Goal: Answer question/provide support

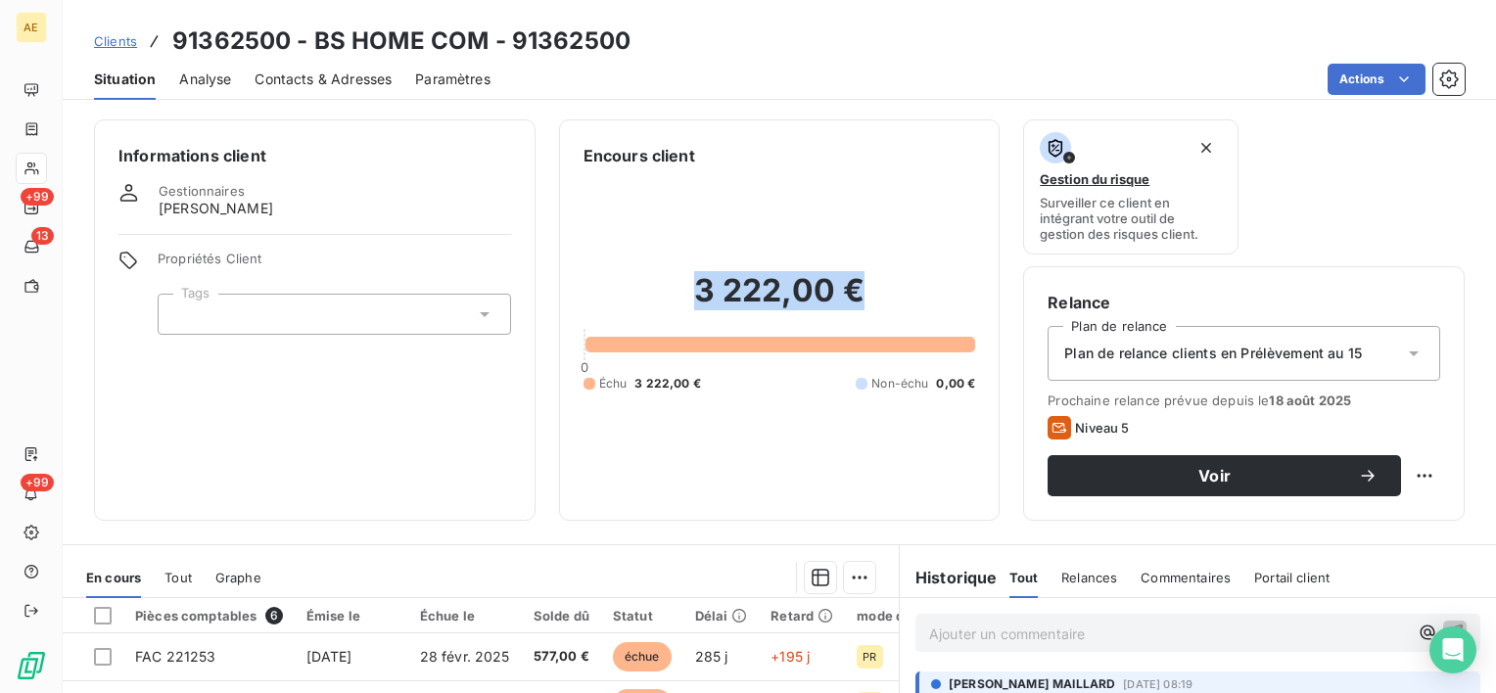
drag, startPoint x: 895, startPoint y: 295, endPoint x: 633, endPoint y: 295, distance: 262.4
click at [633, 295] on h2 "3 222,00 €" at bounding box center [780, 300] width 393 height 59
drag, startPoint x: 633, startPoint y: 295, endPoint x: 709, endPoint y: 284, distance: 77.1
copy h2 "3 222,00 €"
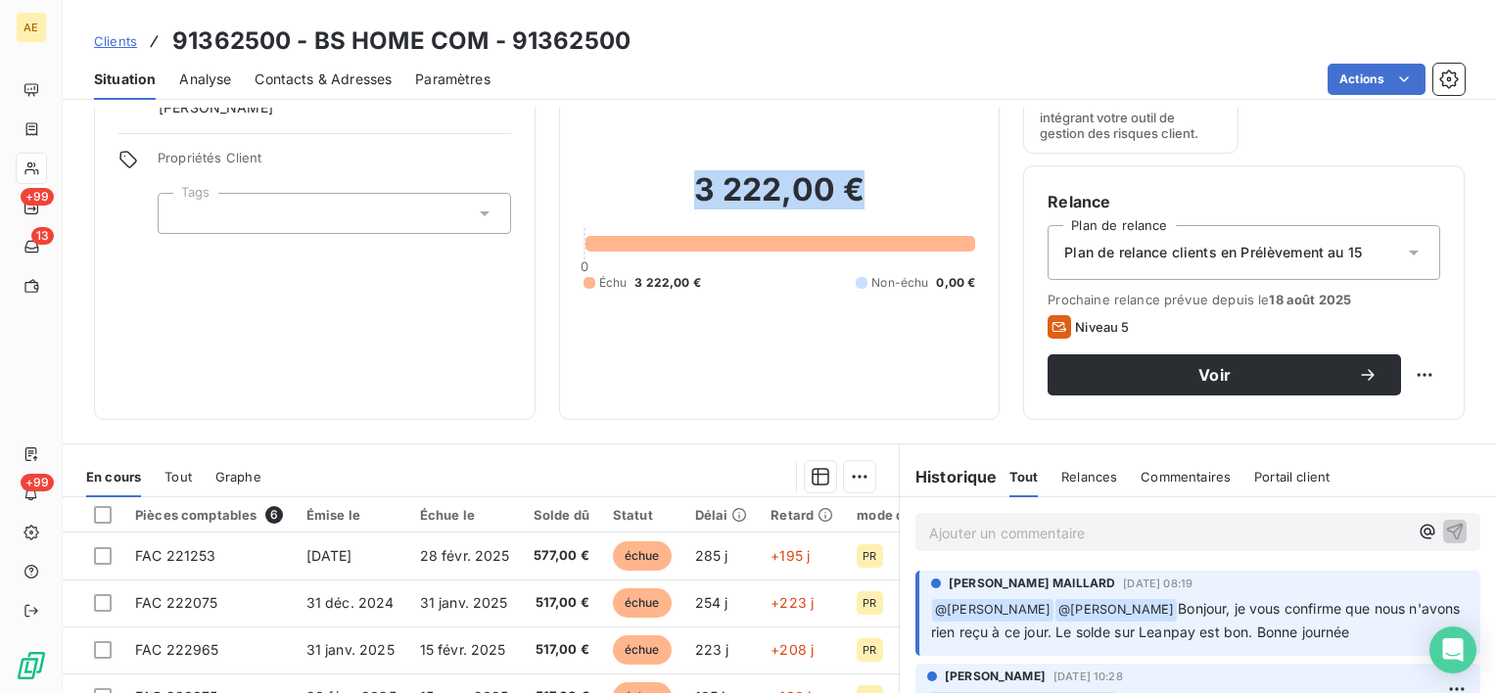
scroll to position [98, 0]
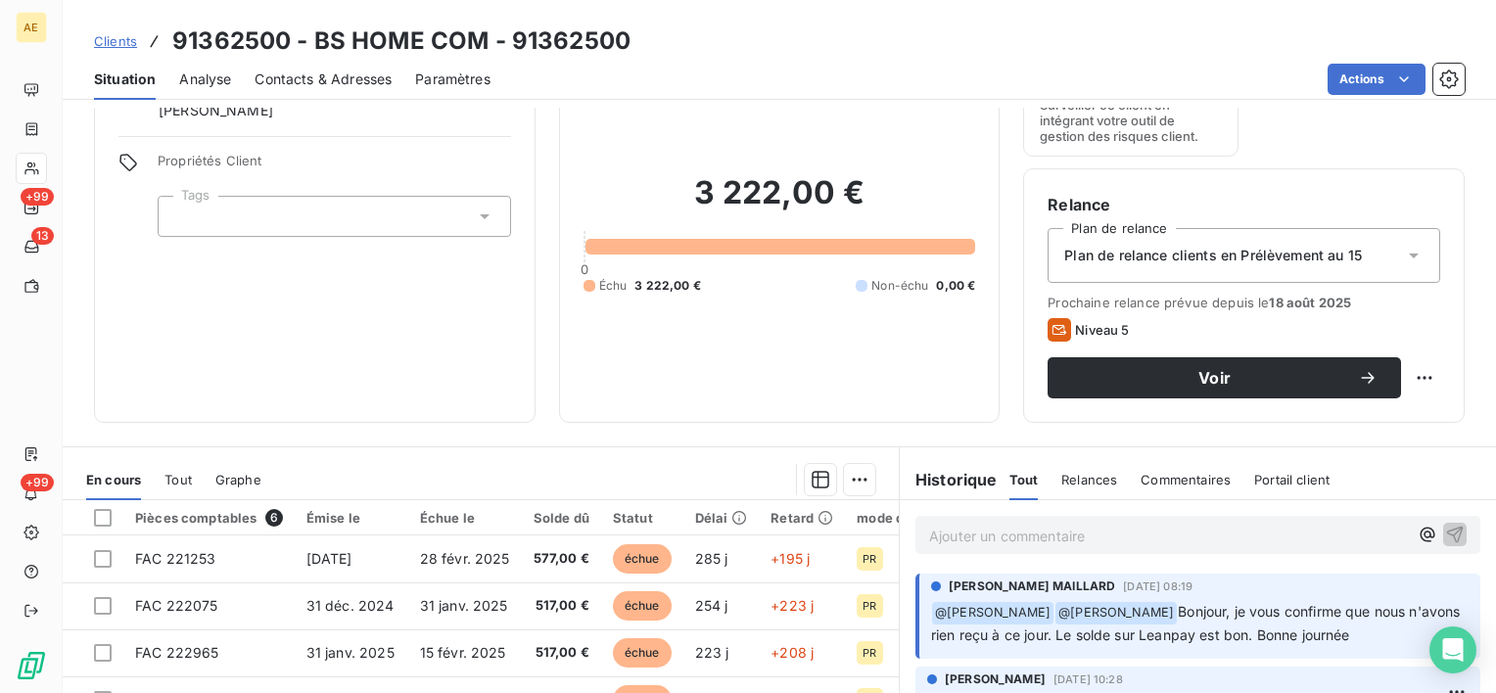
click at [1073, 538] on p "Ajouter un commentaire ﻿" at bounding box center [1168, 536] width 479 height 24
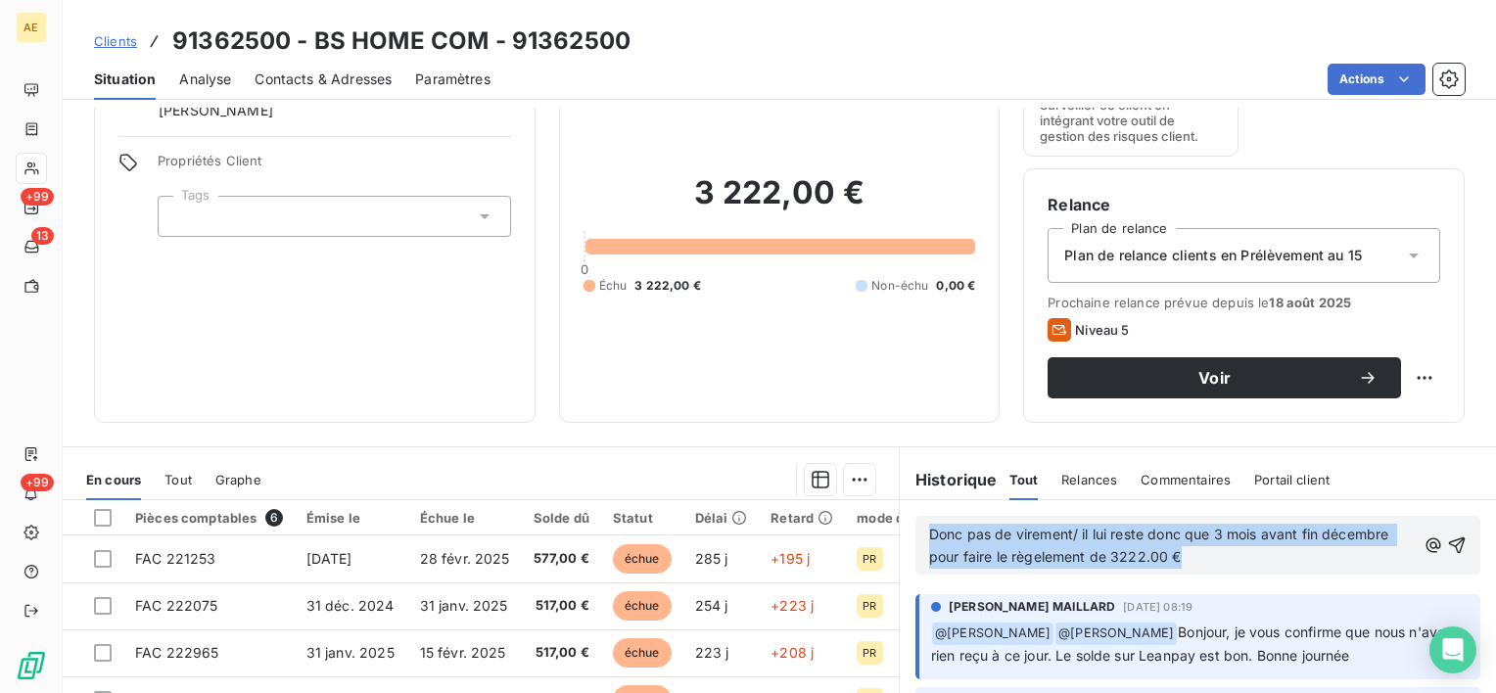
drag, startPoint x: 1200, startPoint y: 564, endPoint x: 916, endPoint y: 541, distance: 284.9
click at [916, 541] on div "Donc pas de virement/ il lui reste donc que 3 mois avant fin décembre pour fair…" at bounding box center [1198, 545] width 565 height 59
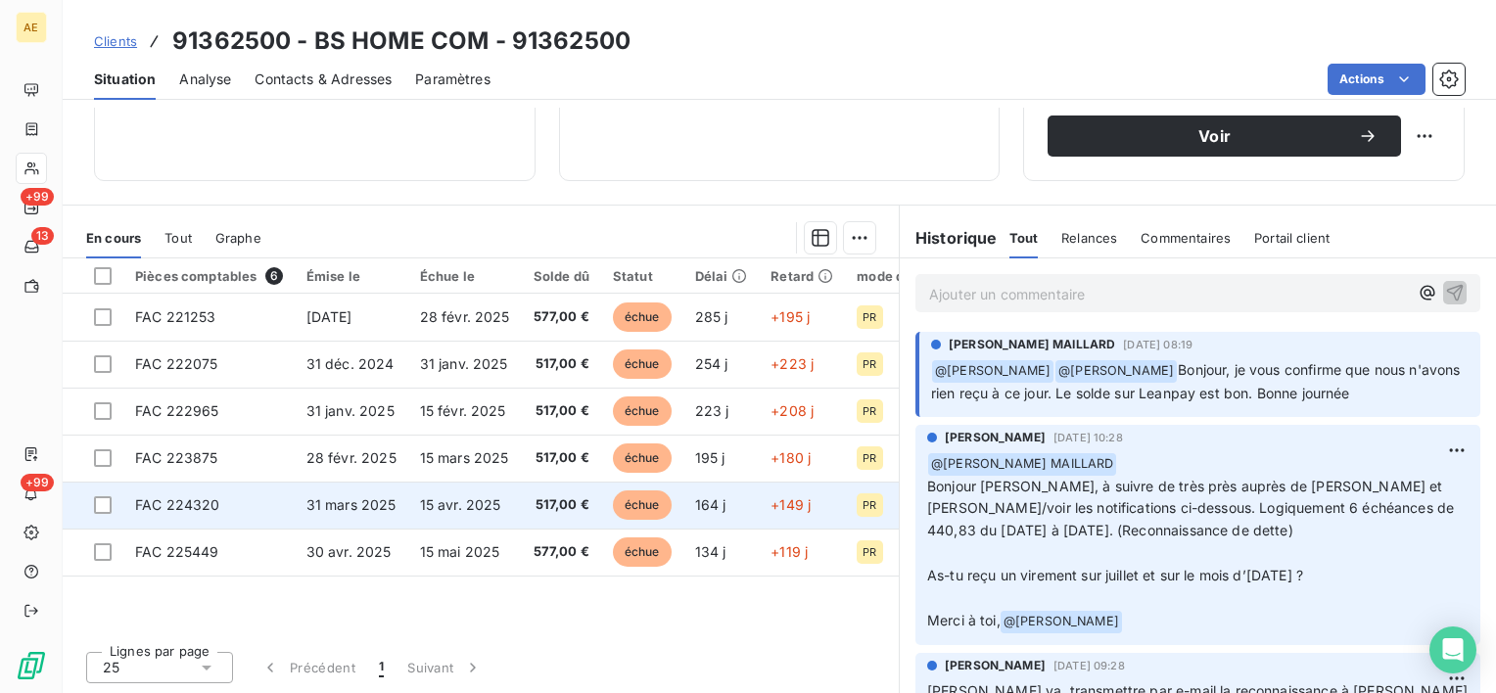
scroll to position [144, 0]
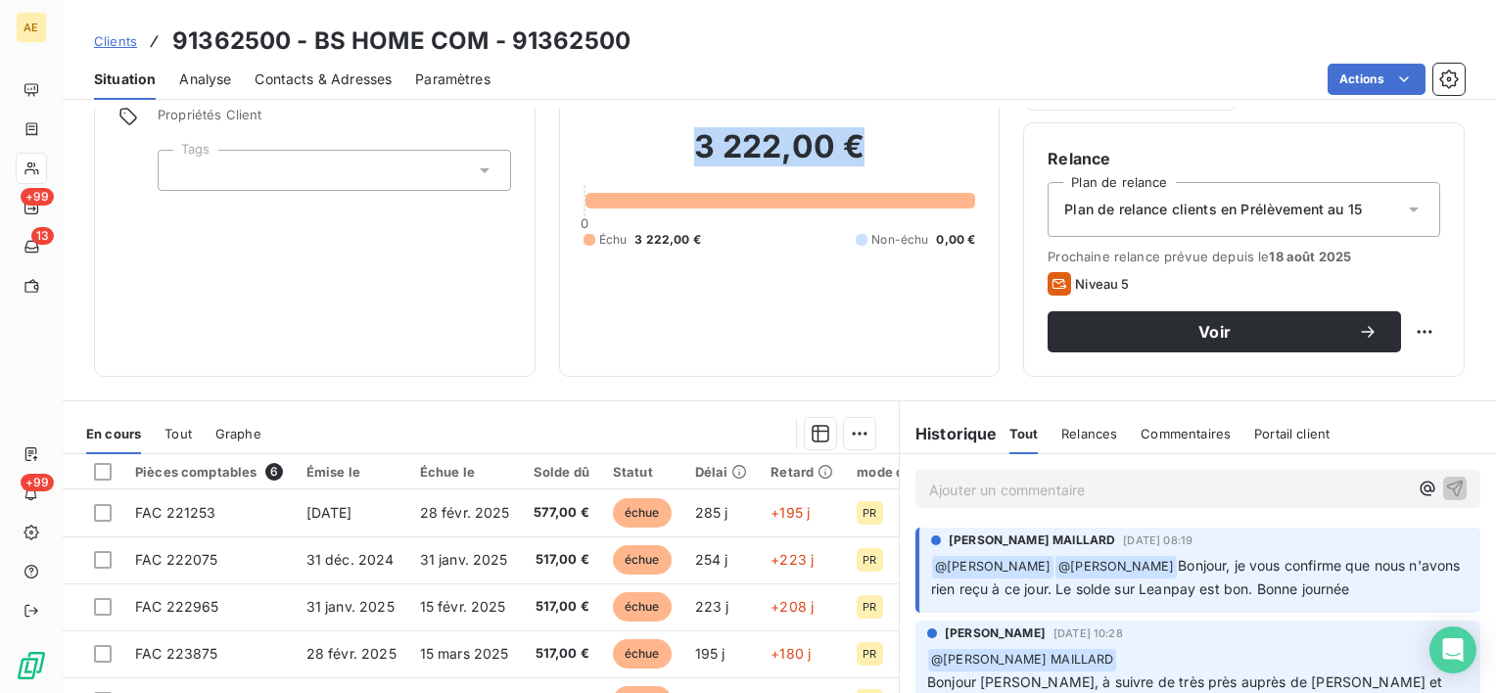
drag, startPoint x: 877, startPoint y: 135, endPoint x: 689, endPoint y: 144, distance: 188.2
click at [689, 144] on h2 "3 222,00 €" at bounding box center [780, 156] width 393 height 59
drag, startPoint x: 689, startPoint y: 144, endPoint x: 724, endPoint y: 139, distance: 34.6
copy h2 "3 222,00 €"
click at [968, 486] on p "Ajouter un commentaire ﻿" at bounding box center [1168, 490] width 479 height 24
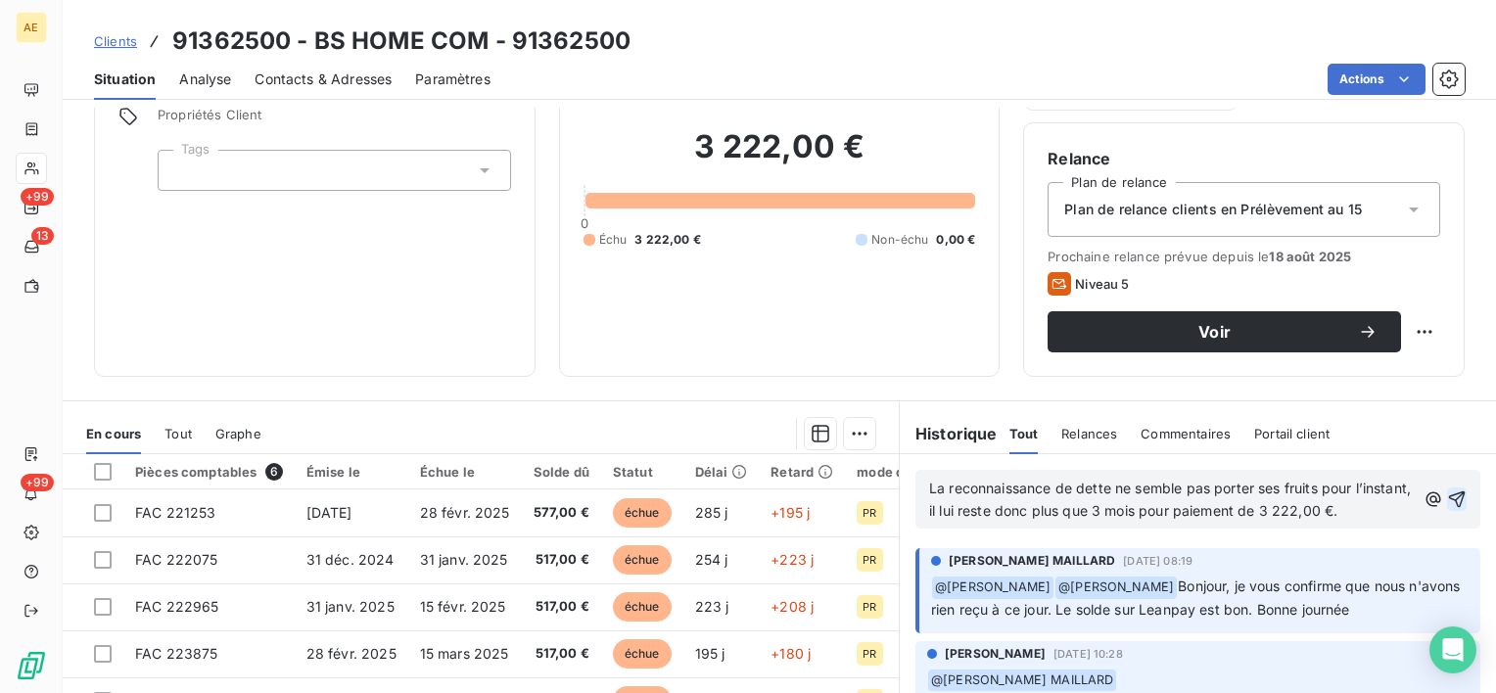
click at [1447, 507] on icon "button" at bounding box center [1457, 500] width 20 height 20
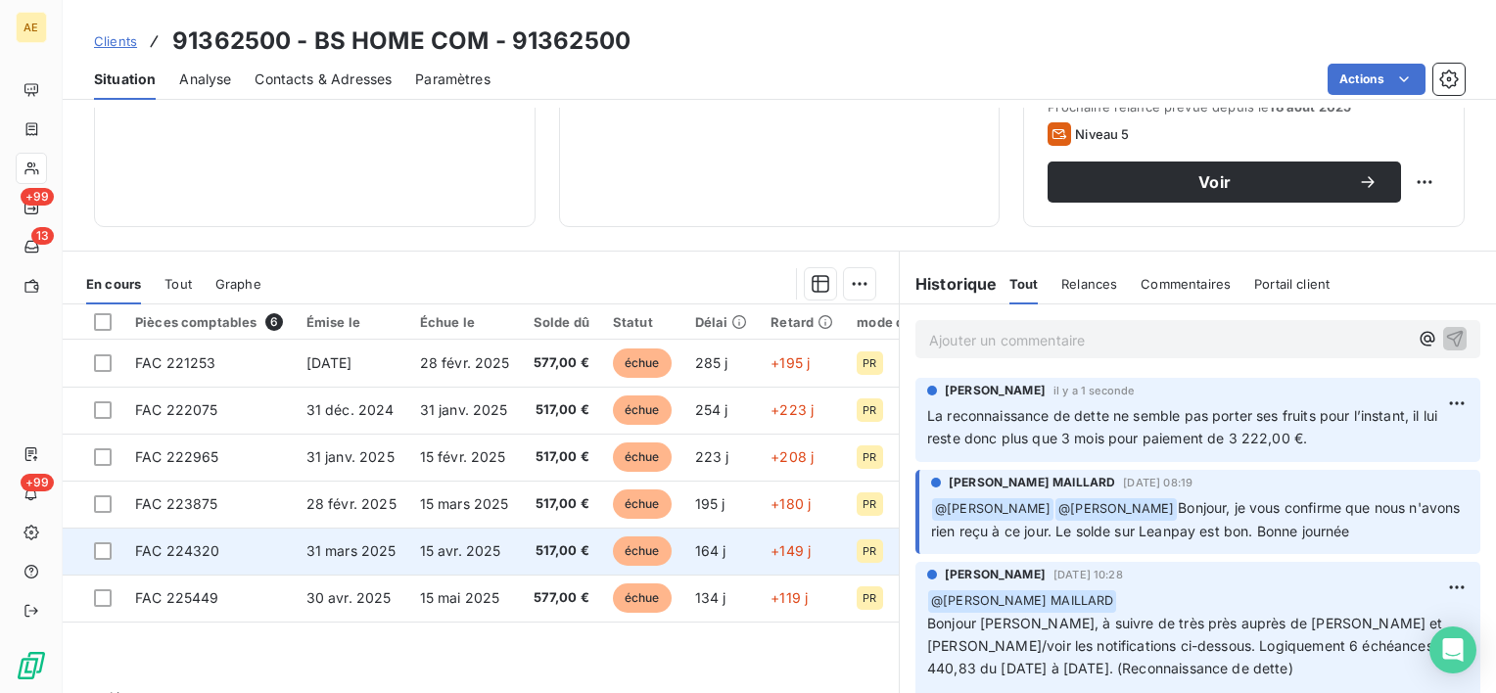
scroll to position [340, 0]
